Goal: Task Accomplishment & Management: Manage account settings

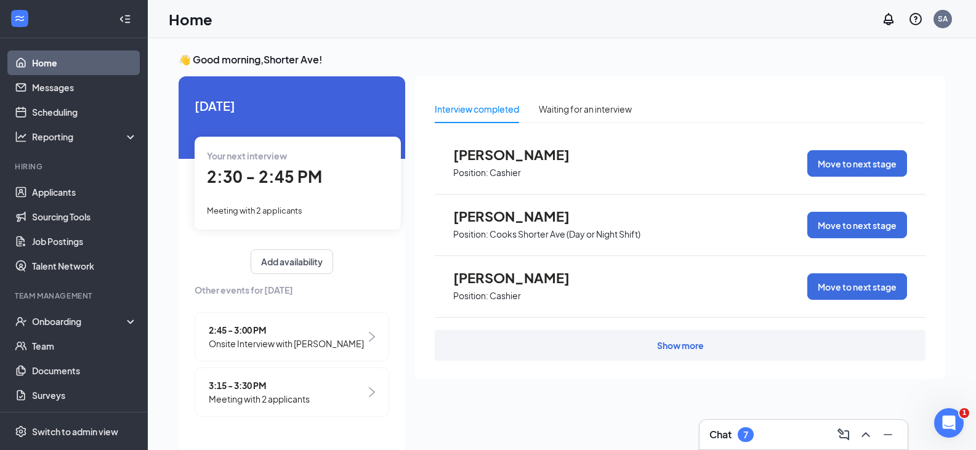
scroll to position [26, 0]
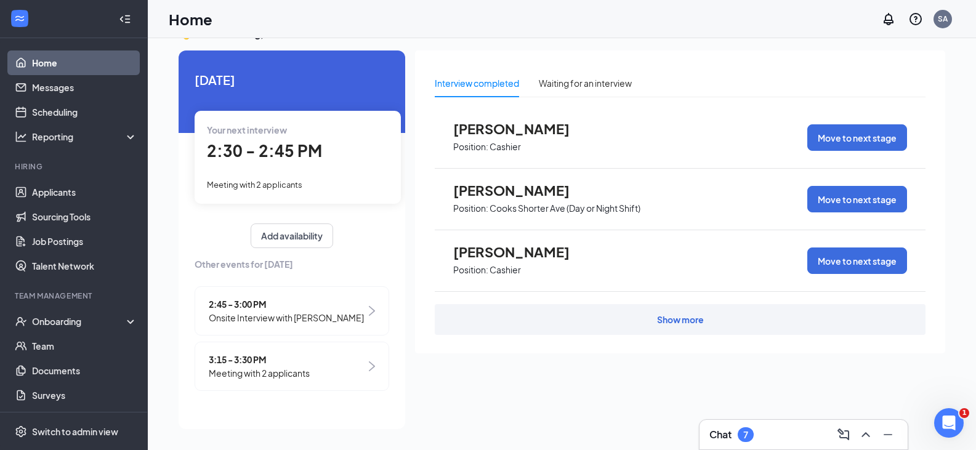
click at [668, 321] on div "Show more" at bounding box center [680, 319] width 47 height 12
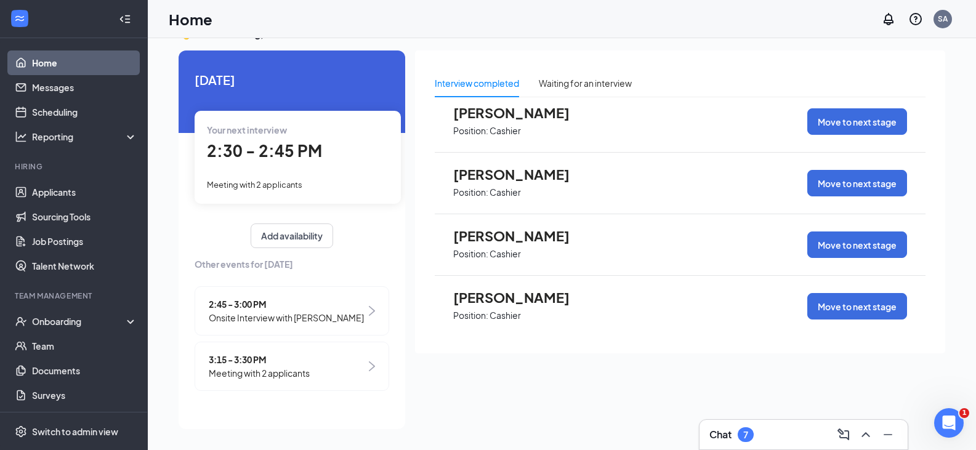
scroll to position [450, 0]
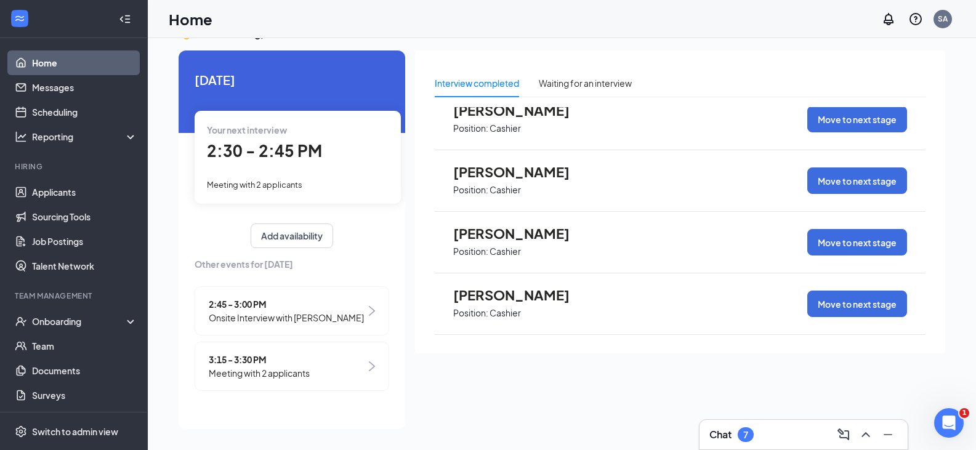
click at [371, 312] on img at bounding box center [372, 311] width 6 height 10
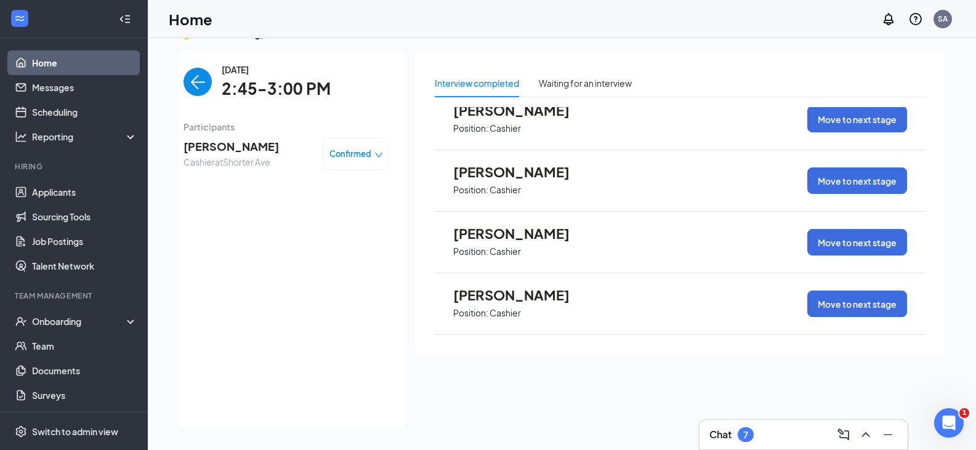
click at [198, 82] on img "back-button" at bounding box center [198, 82] width 28 height 28
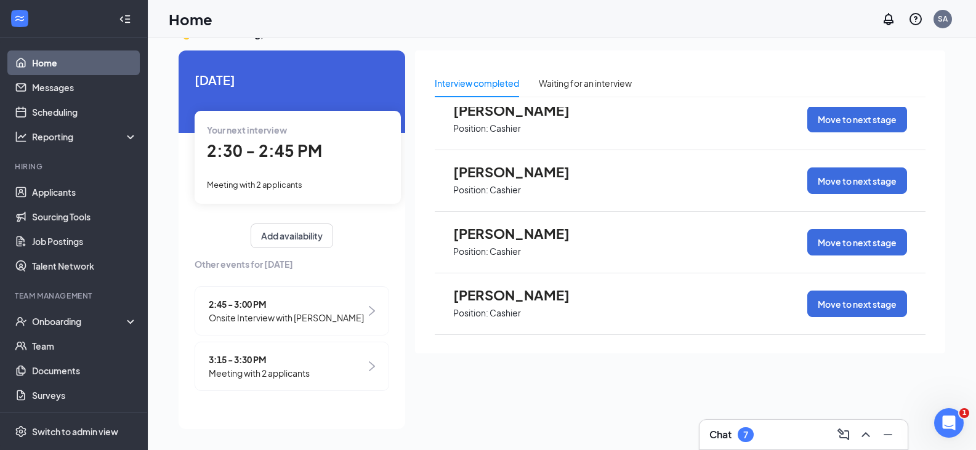
click at [368, 361] on div "3:15 - 3:30 PM Meeting with 2 applicants" at bounding box center [292, 366] width 195 height 49
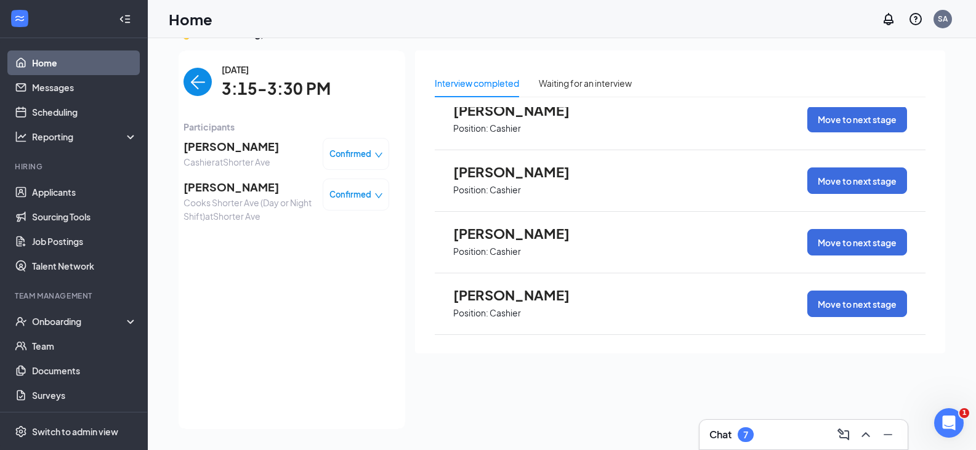
click at [190, 75] on img "back-button" at bounding box center [198, 82] width 28 height 28
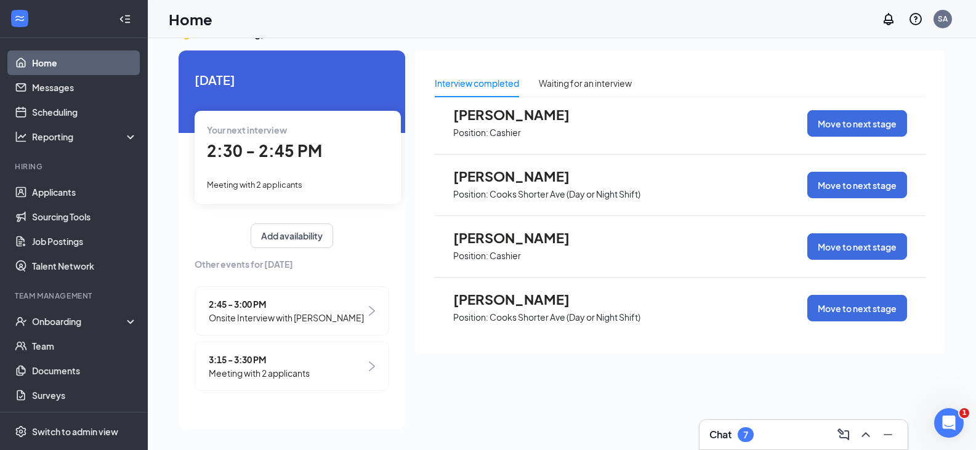
scroll to position [0, 0]
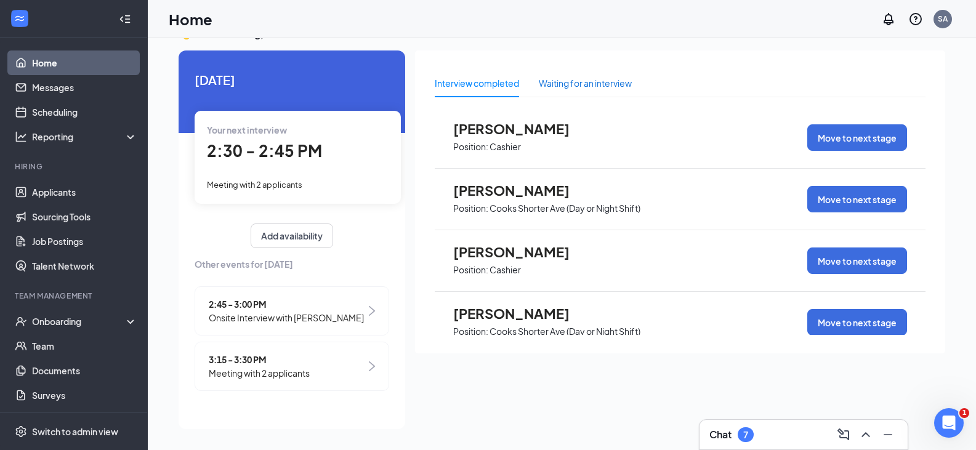
click at [616, 86] on div "Waiting for an interview" at bounding box center [585, 83] width 93 height 14
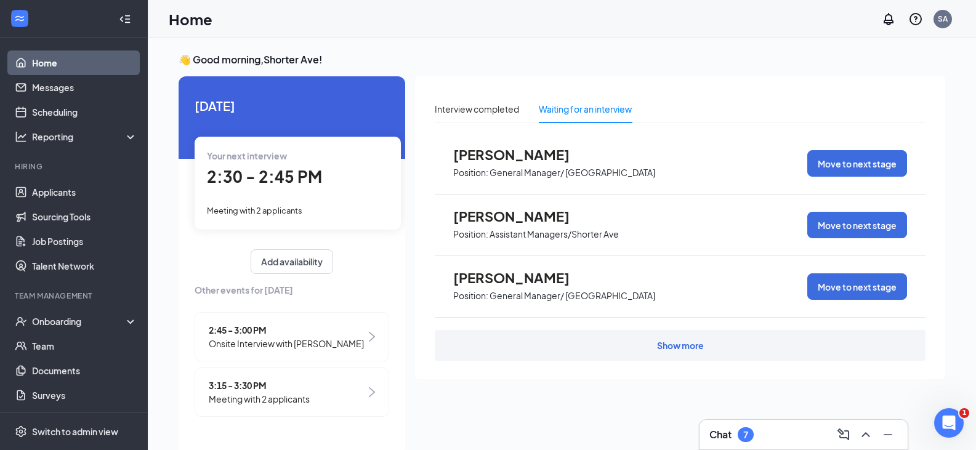
click at [652, 346] on div "Show more" at bounding box center [680, 345] width 491 height 31
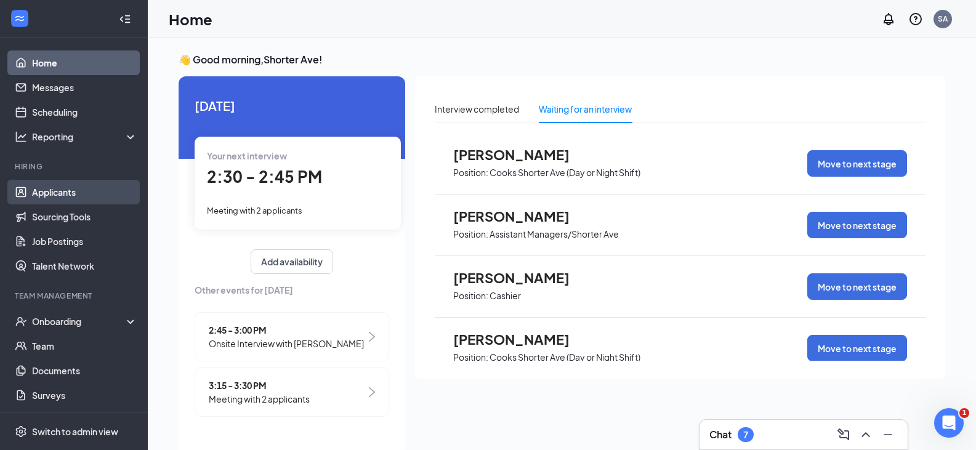
click at [42, 193] on link "Applicants" at bounding box center [84, 192] width 105 height 25
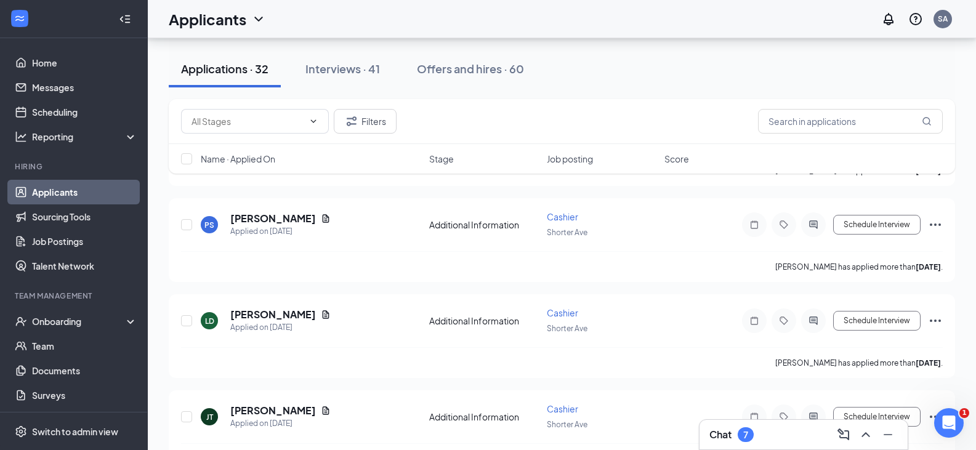
scroll to position [1786, 0]
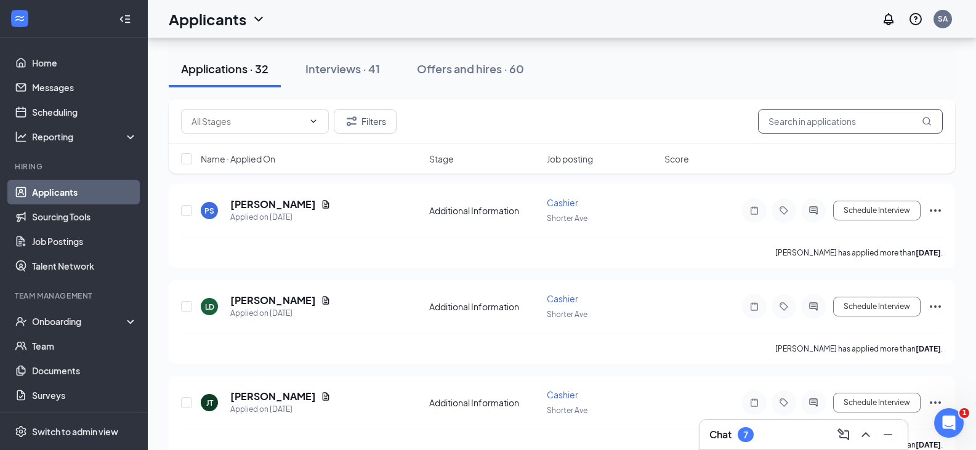
click at [849, 119] on input "text" at bounding box center [850, 121] width 185 height 25
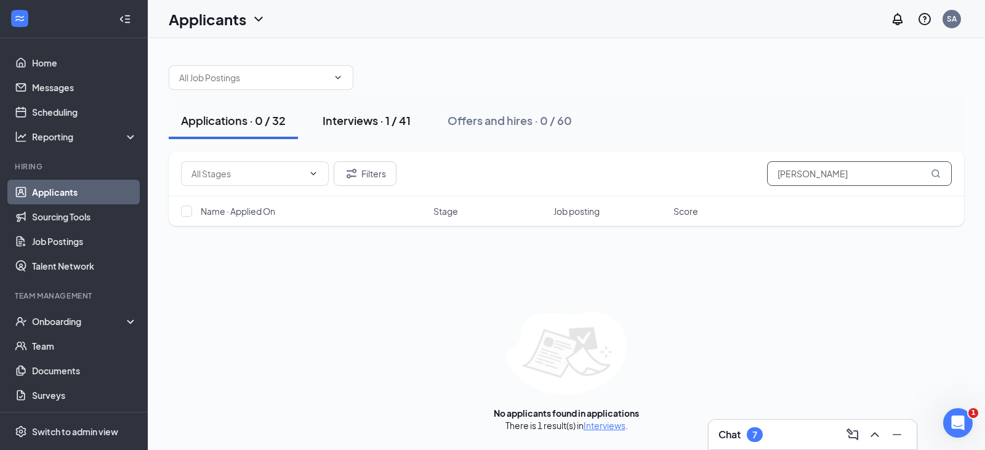
type input "ASHLEY"
click at [403, 121] on div "Interviews · 1 / 41" at bounding box center [367, 120] width 88 height 15
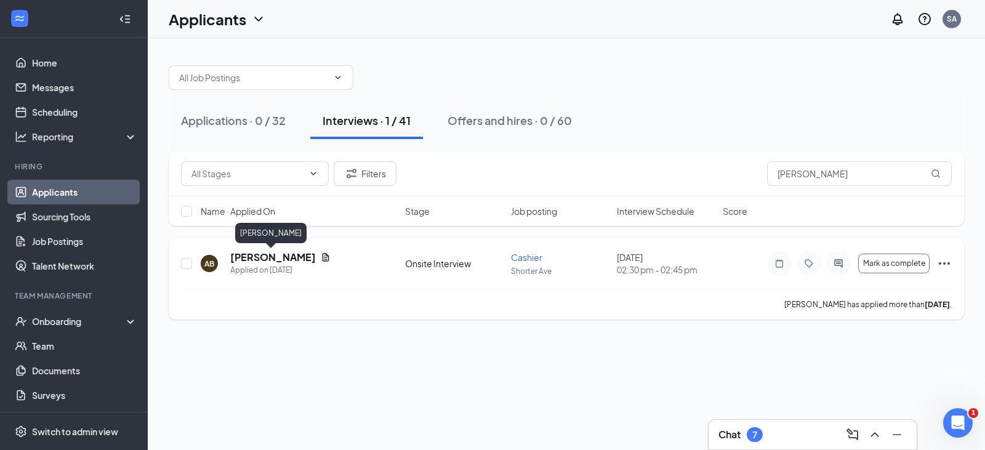
click at [267, 260] on h5 "[PERSON_NAME]" at bounding box center [273, 258] width 86 height 14
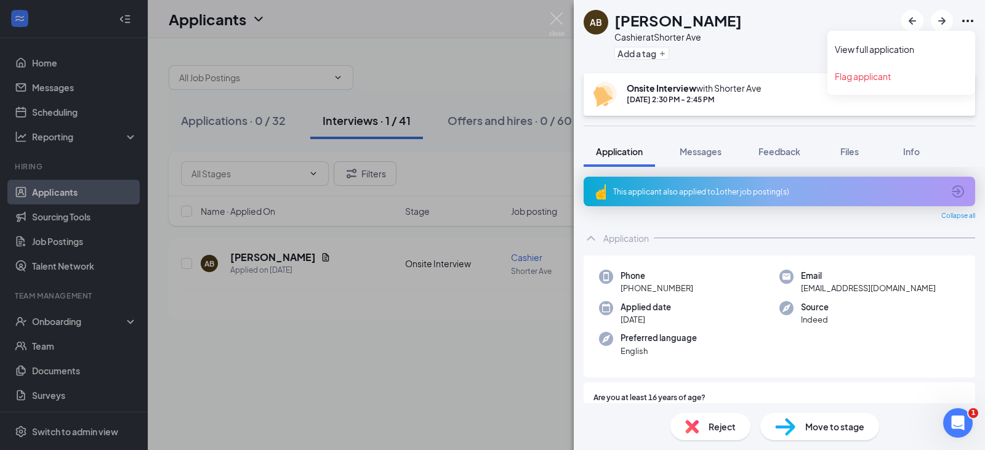
click at [966, 23] on icon "Ellipses" at bounding box center [968, 21] width 15 height 15
click at [881, 46] on link "View full application" at bounding box center [901, 49] width 133 height 12
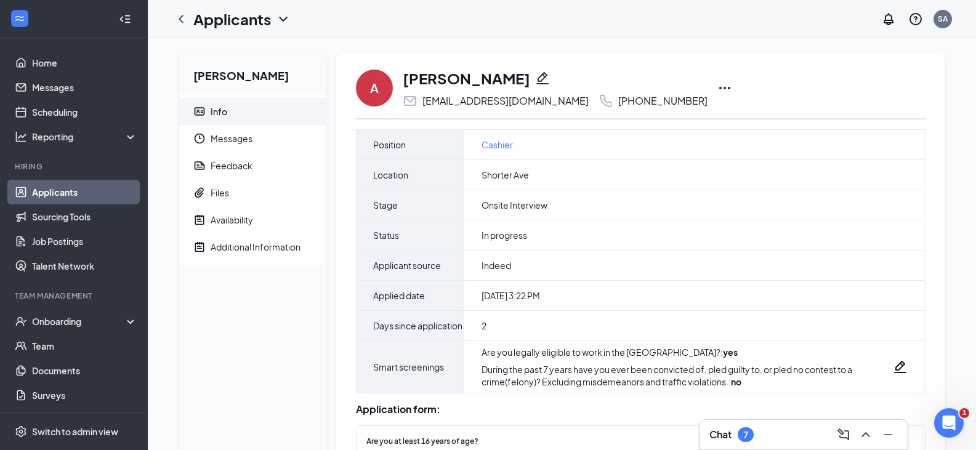
click at [717, 86] on icon "Ellipses" at bounding box center [724, 88] width 15 height 15
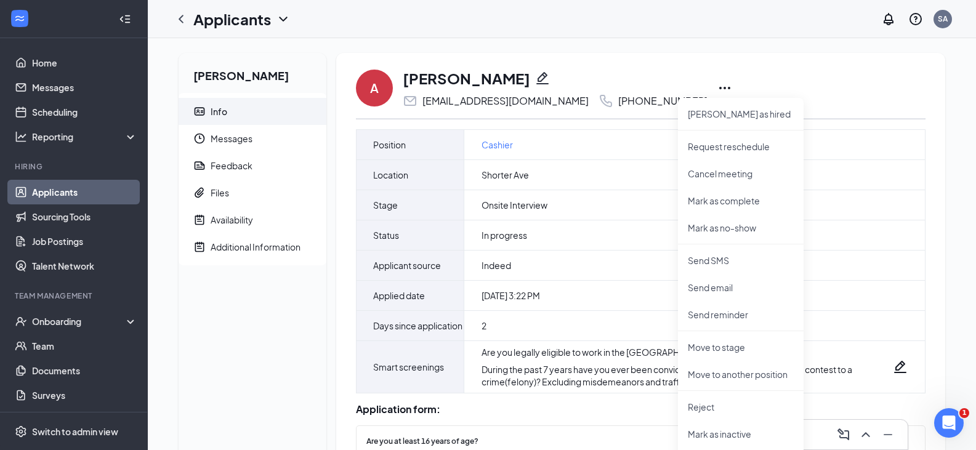
click at [845, 92] on div "A [PERSON_NAME] [EMAIL_ADDRESS][DOMAIN_NAME] [PHONE_NUMBER] [PERSON_NAME] as hi…" at bounding box center [641, 88] width 570 height 41
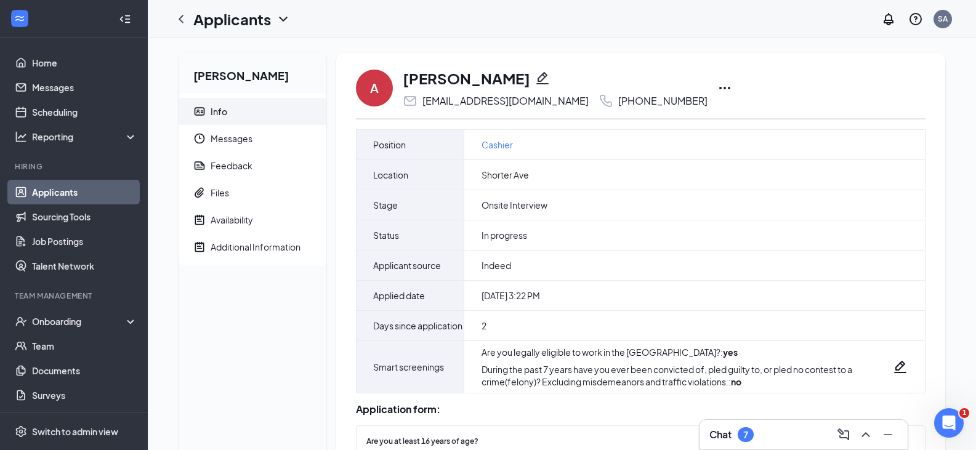
click at [282, 25] on icon "ChevronDown" at bounding box center [283, 19] width 15 height 15
click at [877, 75] on div "A [PERSON_NAME] [EMAIL_ADDRESS][DOMAIN_NAME] [PHONE_NUMBER] [PERSON_NAME] as hi…" at bounding box center [641, 88] width 570 height 41
click at [717, 87] on icon "Ellipses" at bounding box center [724, 88] width 15 height 15
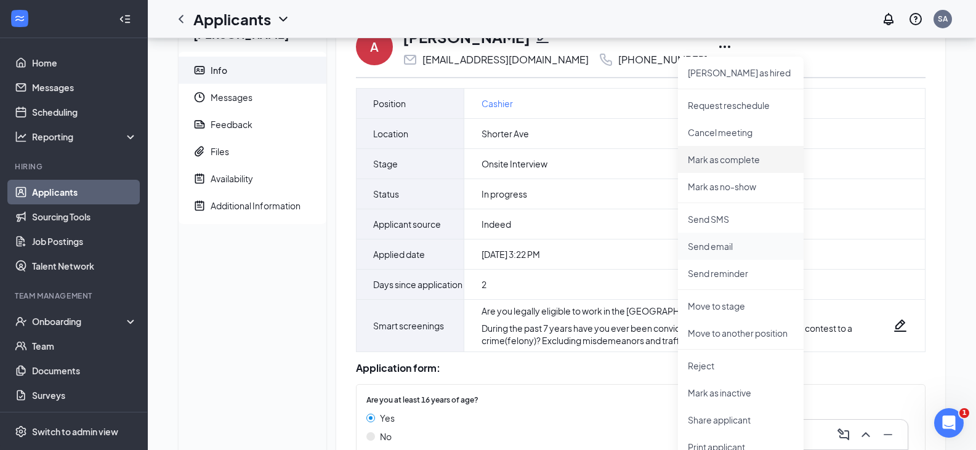
scroll to position [109, 0]
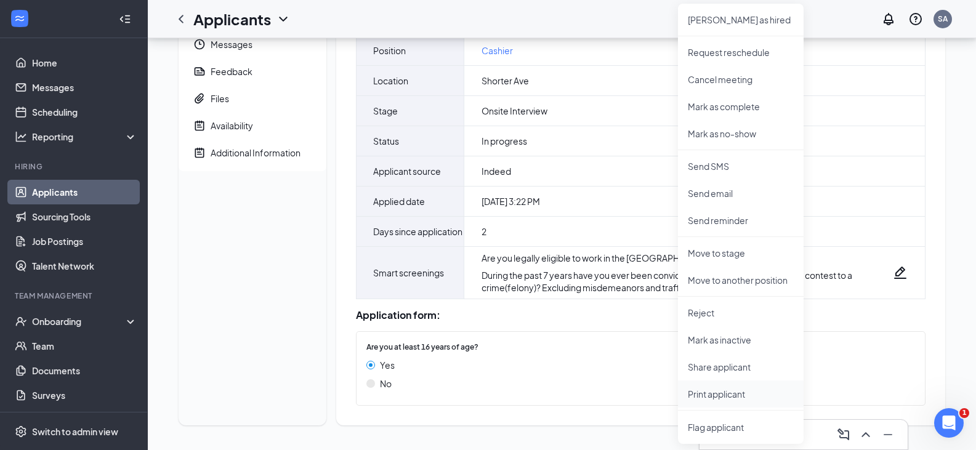
click at [716, 388] on p "Print applicant" at bounding box center [741, 394] width 106 height 12
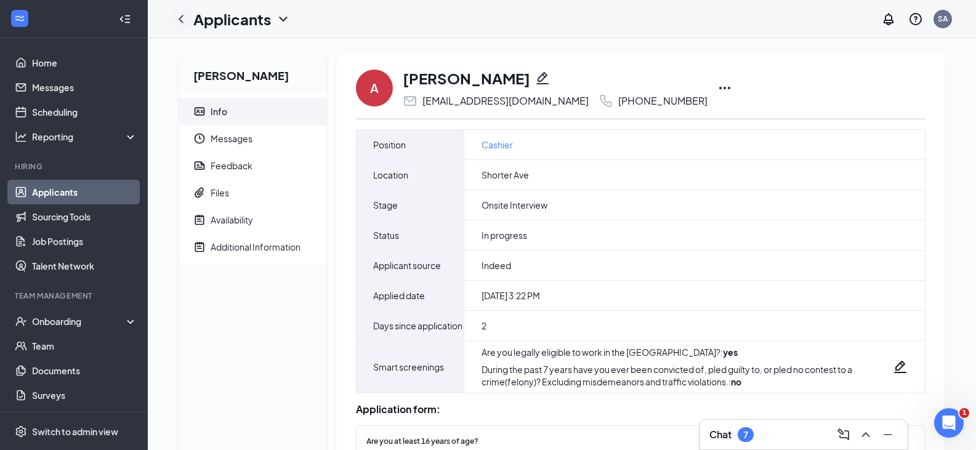
click at [187, 17] on icon "ChevronLeft" at bounding box center [181, 19] width 15 height 15
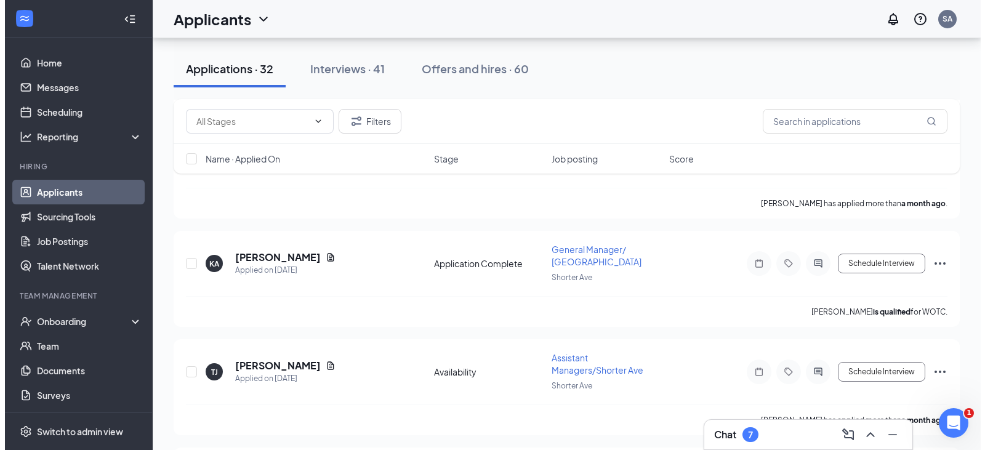
scroll to position [2771, 0]
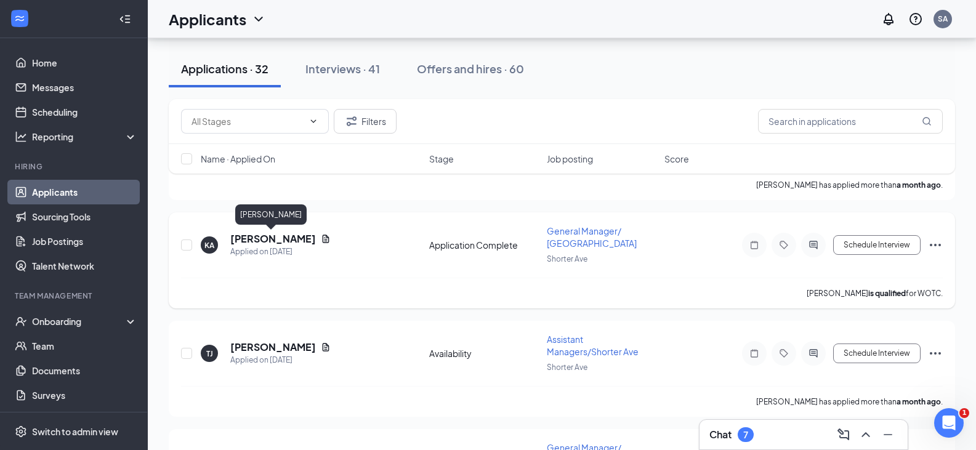
click at [243, 242] on h5 "[PERSON_NAME]" at bounding box center [273, 239] width 86 height 14
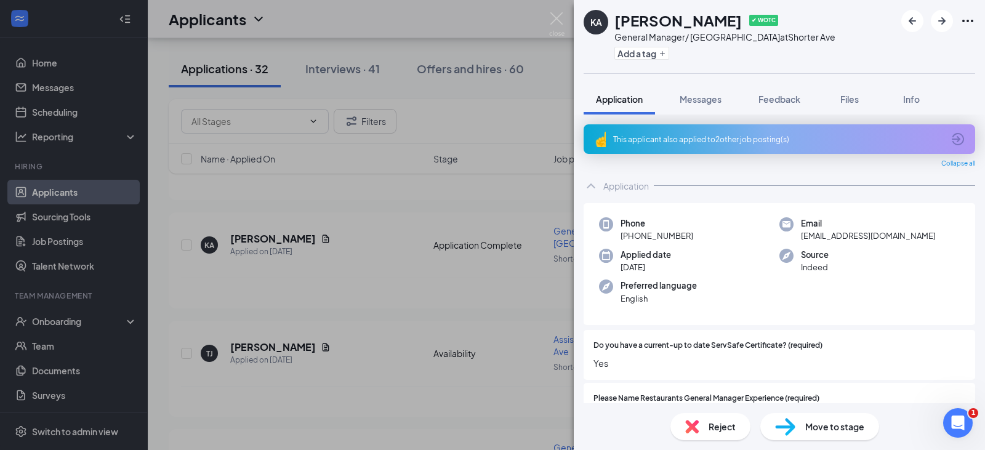
click at [963, 18] on icon "Ellipses" at bounding box center [968, 21] width 15 height 15
click at [907, 49] on link "View full application" at bounding box center [901, 49] width 133 height 12
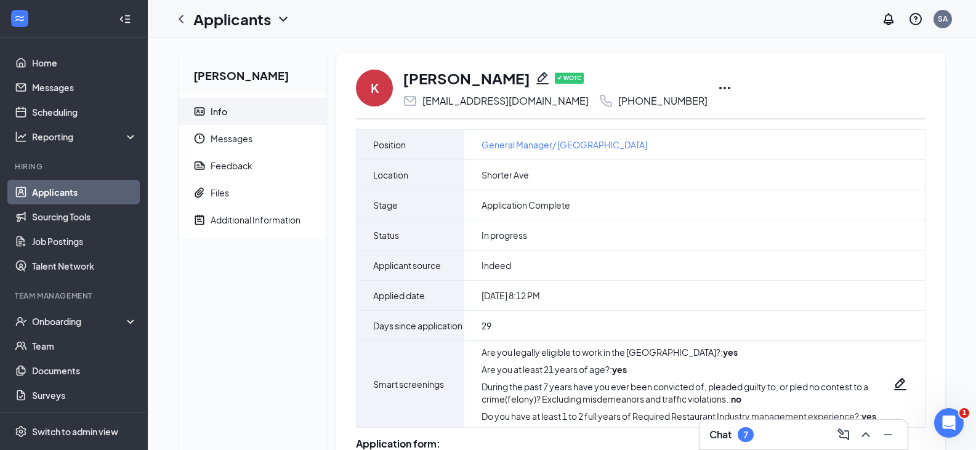
drag, startPoint x: 788, startPoint y: 80, endPoint x: 885, endPoint y: 73, distance: 97.5
click at [885, 73] on div "K Kenyon Adams ✔ WOTC kenyonadams865@gmail.com +1 (706) 252-7235" at bounding box center [641, 88] width 570 height 41
click at [717, 92] on icon "Ellipses" at bounding box center [724, 88] width 15 height 15
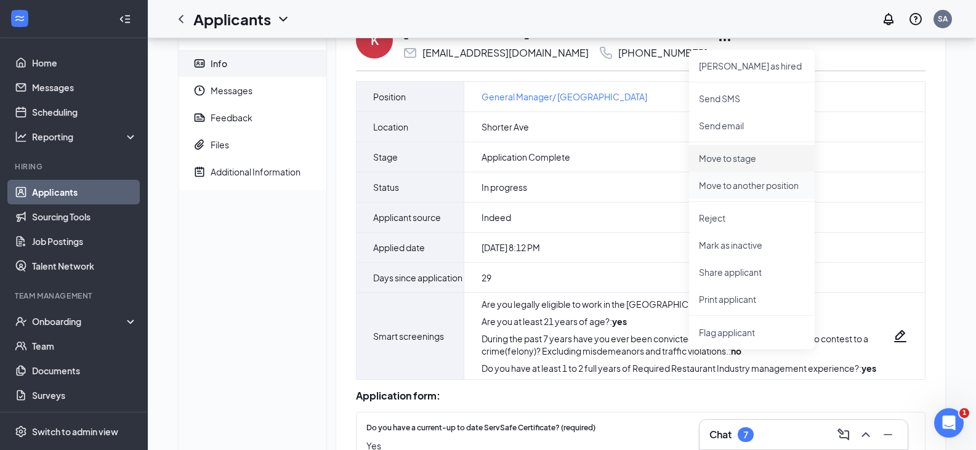
scroll to position [62, 0]
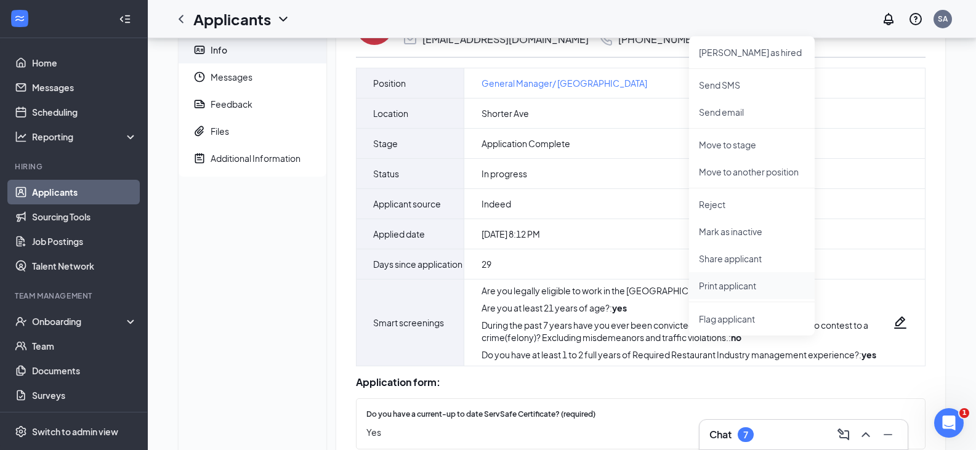
click at [745, 283] on p "Print applicant" at bounding box center [752, 286] width 106 height 12
